Goal: Find specific page/section: Find specific page/section

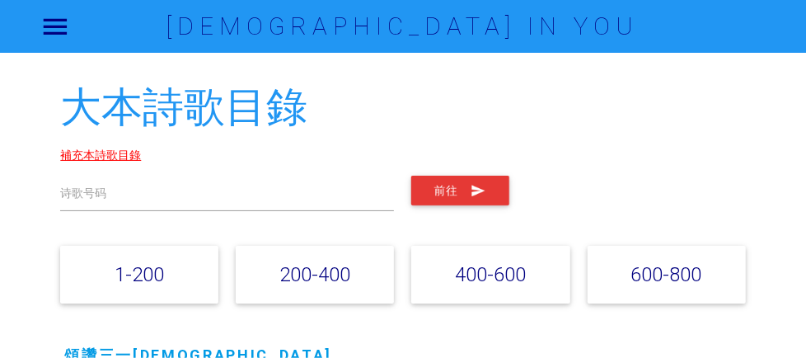
click at [141, 159] on link "補充本詩歌目錄" at bounding box center [100, 155] width 81 height 15
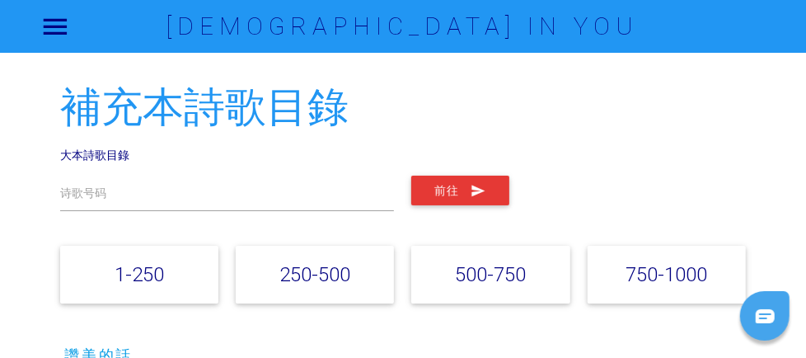
click at [164, 279] on link "1-250" at bounding box center [139, 274] width 49 height 24
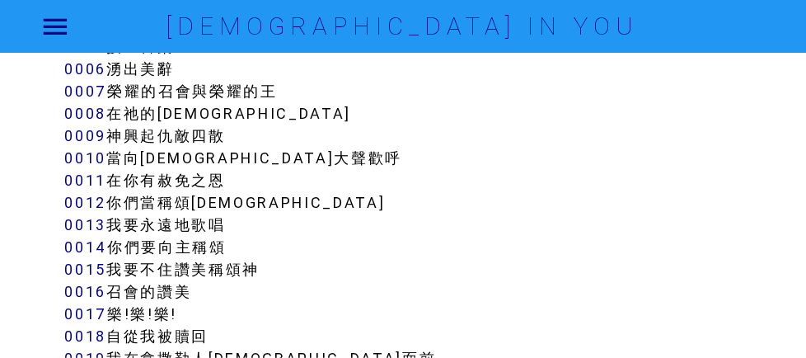
scroll to position [516, 0]
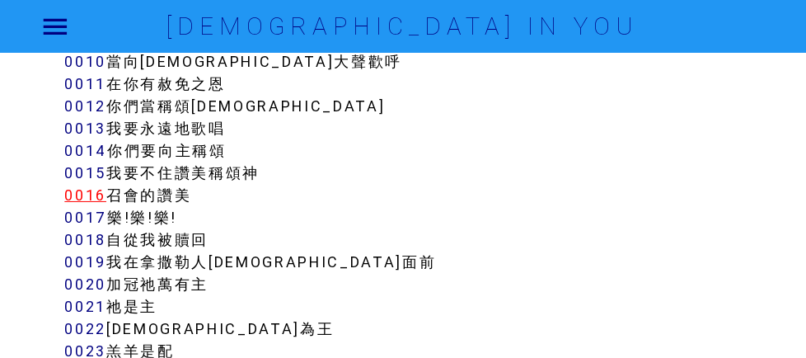
click at [106, 199] on link "0016" at bounding box center [85, 194] width 42 height 19
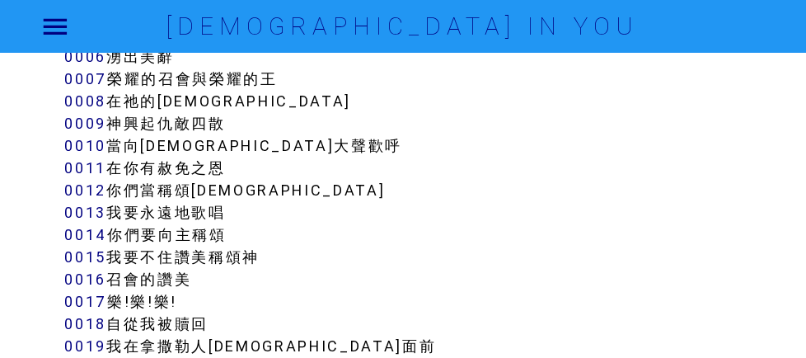
scroll to position [21, 0]
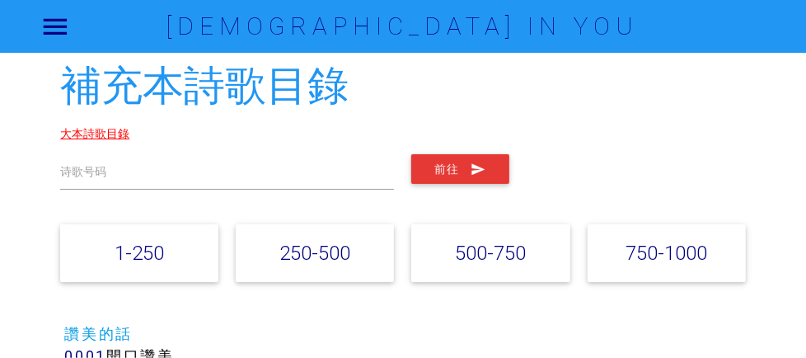
click at [129, 138] on link "大本詩歌目錄" at bounding box center [94, 133] width 69 height 15
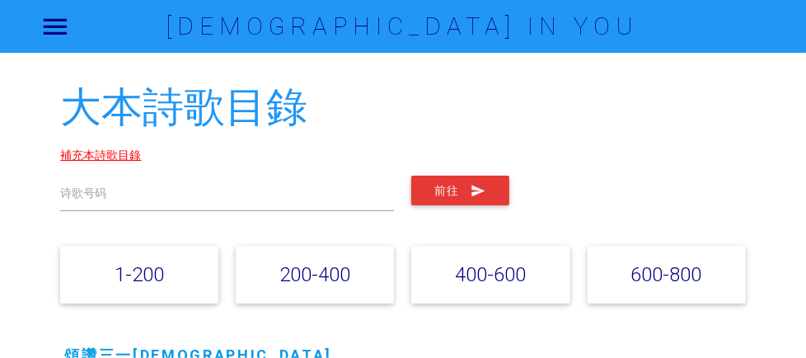
click at [141, 157] on link "補充本詩歌目錄" at bounding box center [100, 155] width 81 height 15
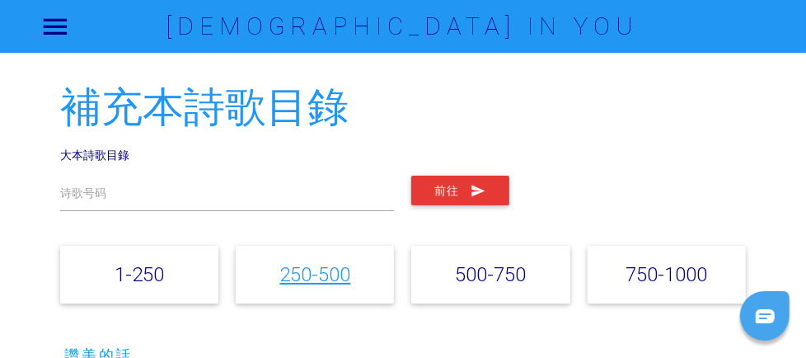
click at [309, 276] on link "250-500" at bounding box center [314, 274] width 71 height 24
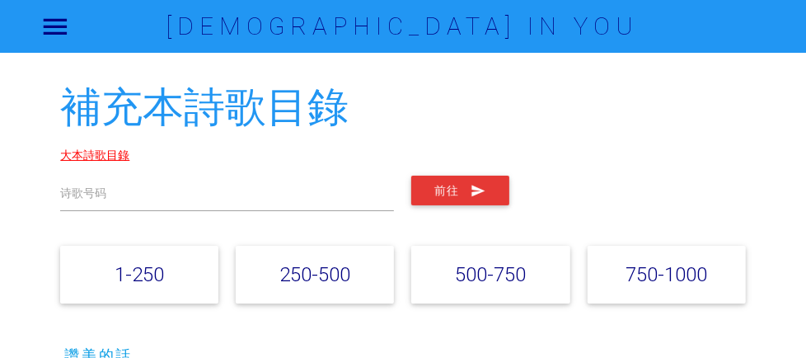
click at [129, 159] on link "大本詩歌目錄" at bounding box center [94, 155] width 69 height 15
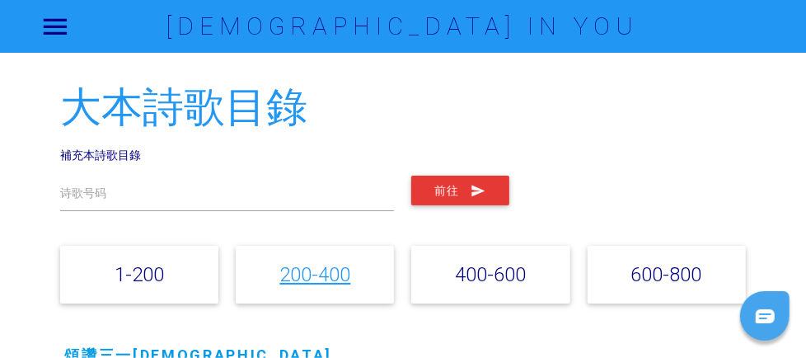
click at [300, 279] on link "200-400" at bounding box center [314, 274] width 71 height 24
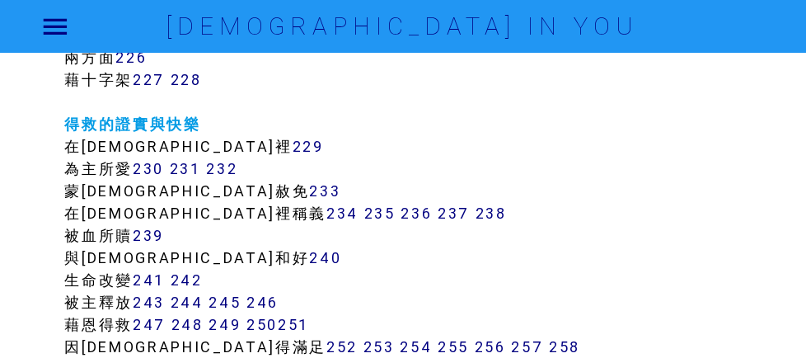
scroll to position [1904, 0]
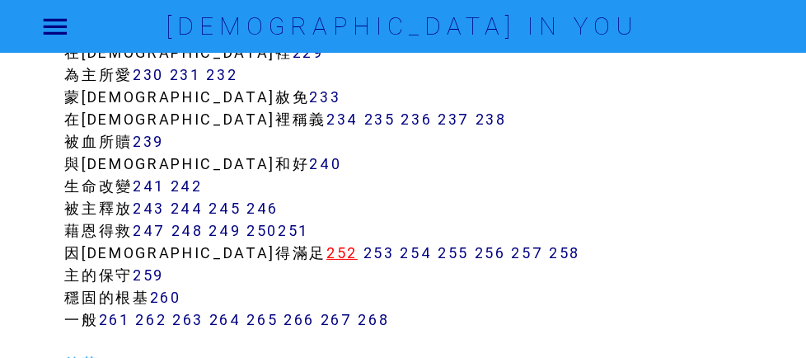
click at [326, 262] on link "252" at bounding box center [341, 252] width 31 height 19
